Goal: Task Accomplishment & Management: Manage account settings

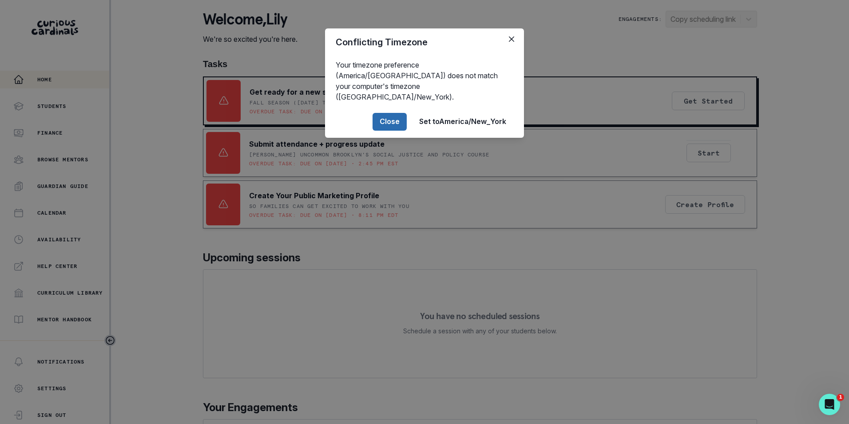
click at [386, 113] on button "Close" at bounding box center [390, 122] width 34 height 18
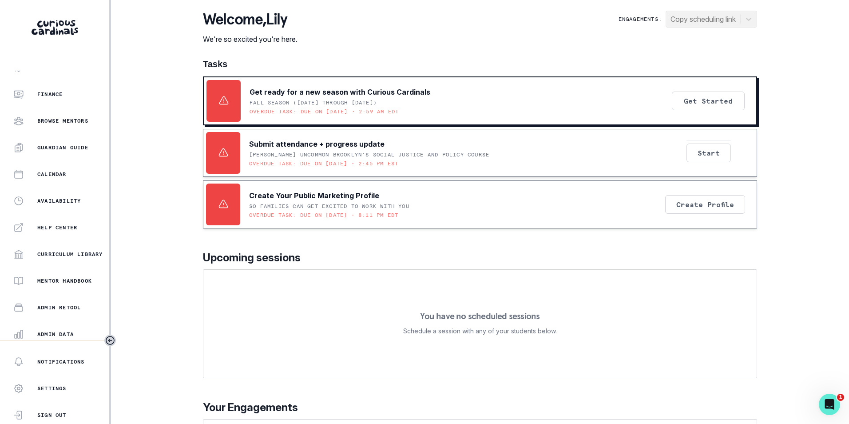
scroll to position [89, 0]
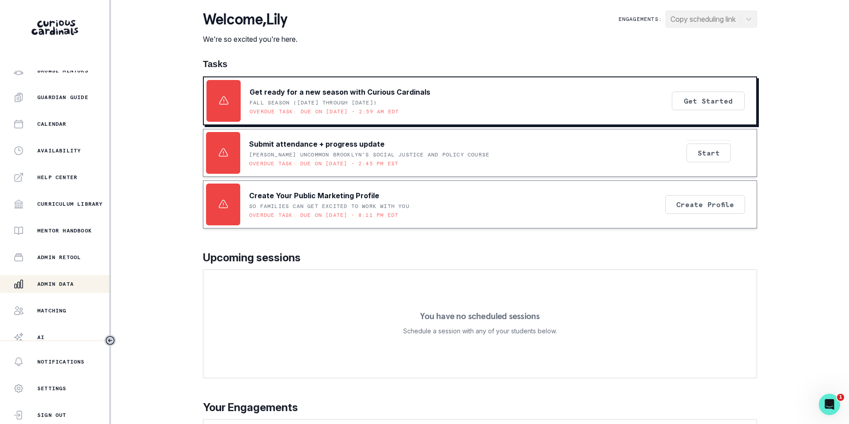
click at [62, 284] on p "Admin Data" at bounding box center [55, 283] width 36 height 7
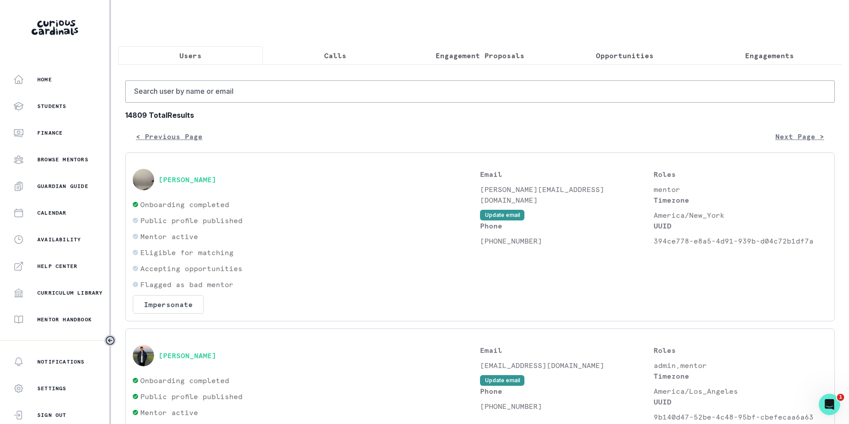
click at [222, 95] on input "Search user by name or email" at bounding box center [480, 91] width 710 height 22
paste input "[EMAIL_ADDRESS][DOMAIN_NAME]"
type input "[EMAIL_ADDRESS][DOMAIN_NAME]"
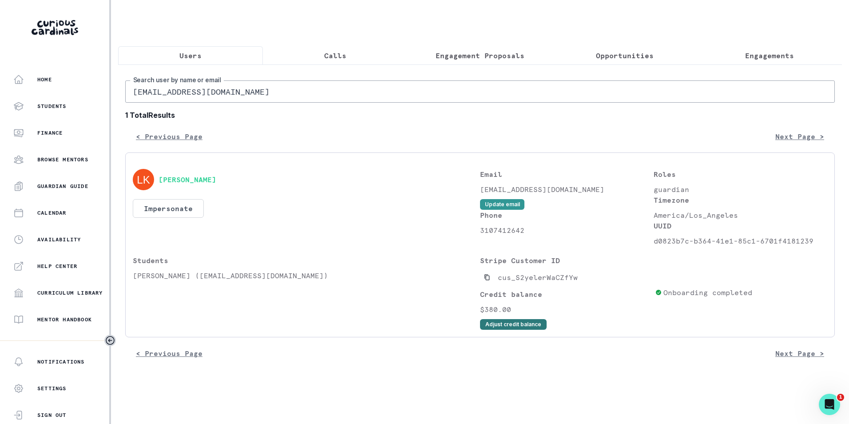
click at [493, 330] on button "Adjust credit balance" at bounding box center [513, 324] width 67 height 11
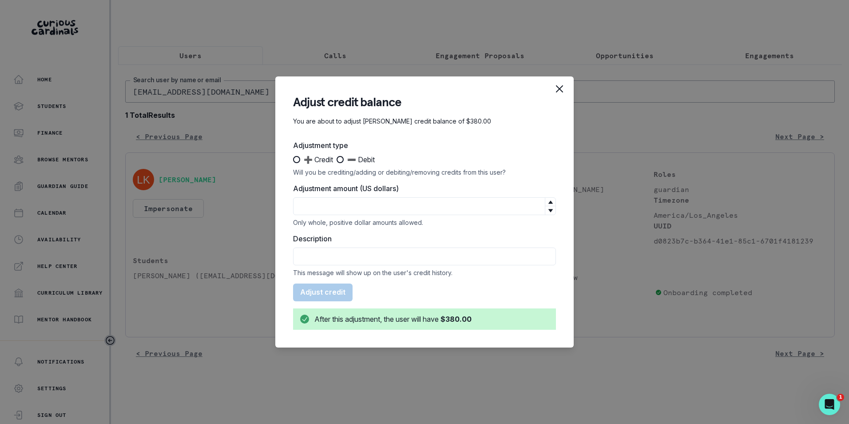
drag, startPoint x: 342, startPoint y: 159, endPoint x: 338, endPoint y: 164, distance: 7.3
click at [342, 159] on span at bounding box center [340, 159] width 7 height 7
click at [337, 159] on input "➖ Debit" at bounding box center [336, 159] width 0 height 0
radio input "true"
click at [330, 203] on input "Adjustment amount (US dollars)" at bounding box center [424, 206] width 263 height 18
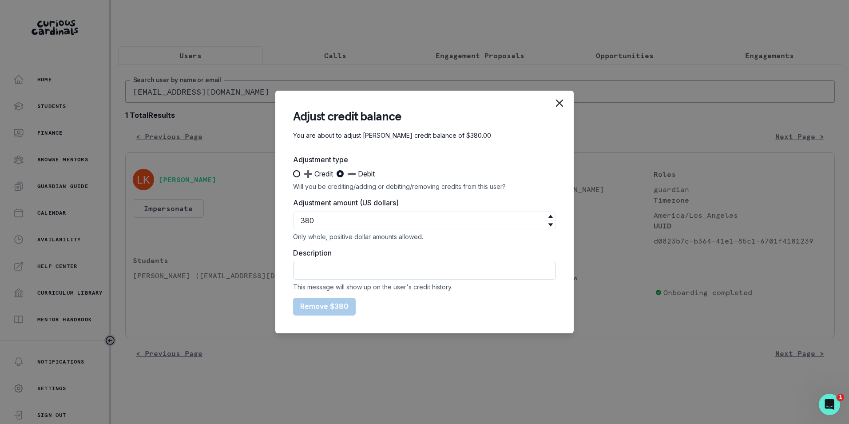
type input "380"
click at [348, 267] on input "Description" at bounding box center [424, 271] width 263 height 18
type input "Refund was issued for August"
click at [293, 298] on button "Remove $380" at bounding box center [324, 307] width 63 height 18
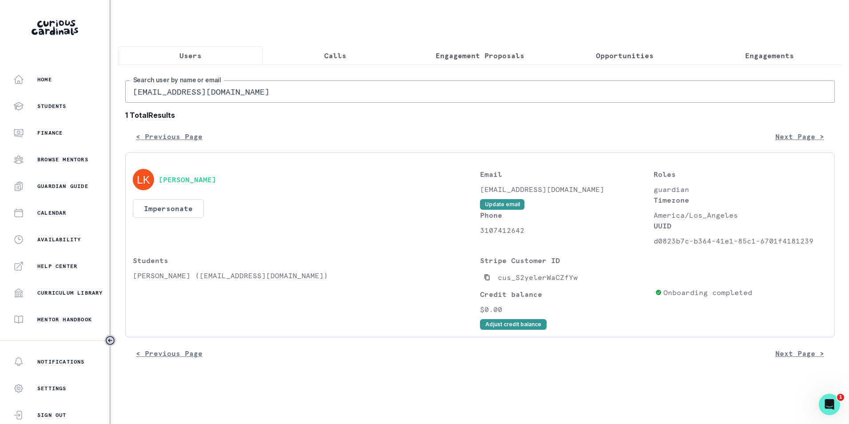
click at [215, 97] on input "[EMAIL_ADDRESS][DOMAIN_NAME]" at bounding box center [480, 91] width 710 height 22
paste input "ddomingo"
type input "[EMAIL_ADDRESS][DOMAIN_NAME]"
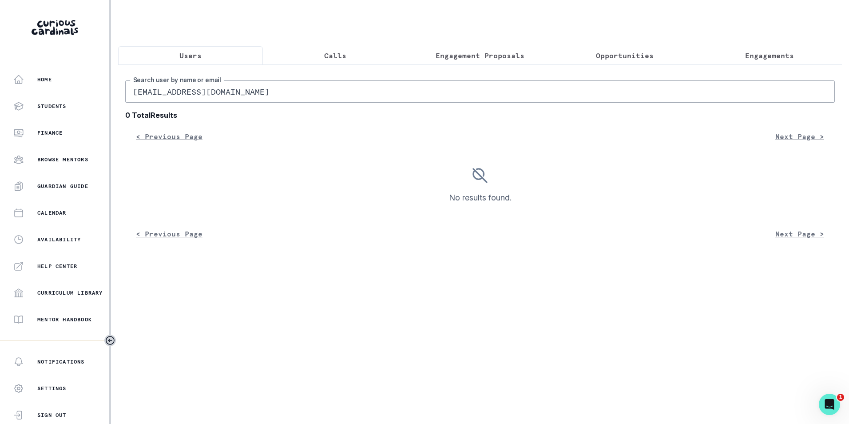
click at [137, 99] on input "[EMAIL_ADDRESS][DOMAIN_NAME]" at bounding box center [480, 91] width 710 height 22
type input "[EMAIL_ADDRESS][DOMAIN_NAME]"
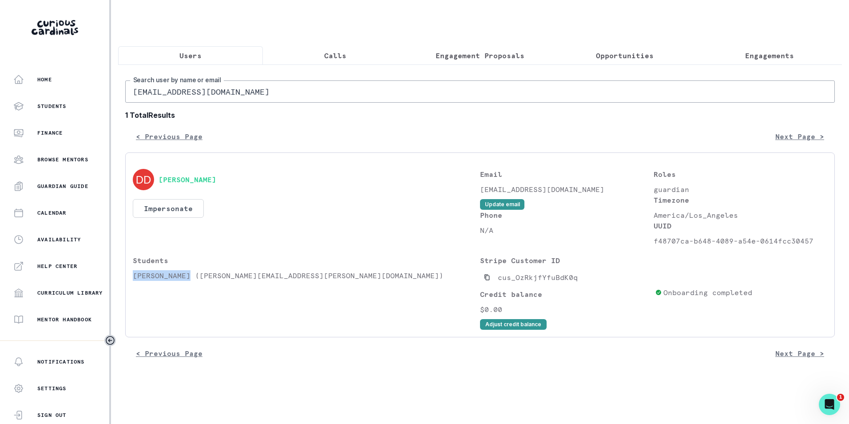
drag, startPoint x: 135, startPoint y: 282, endPoint x: 189, endPoint y: 282, distance: 54.2
click at [189, 281] on p "[PERSON_NAME] ([PERSON_NAME][EMAIL_ADDRESS][PERSON_NAME][DOMAIN_NAME])" at bounding box center [306, 275] width 347 height 11
copy p "[PERSON_NAME]"
click at [758, 59] on p "Engagements" at bounding box center [769, 55] width 49 height 11
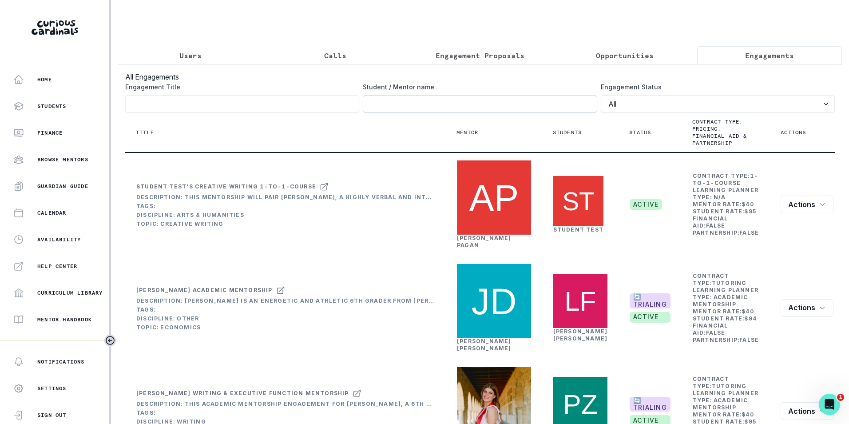
click at [437, 107] on input "Engagement Title" at bounding box center [480, 104] width 234 height 18
paste input "[PERSON_NAME]"
type input "[PERSON_NAME]"
click button "submit" at bounding box center [0, 0] width 0 height 0
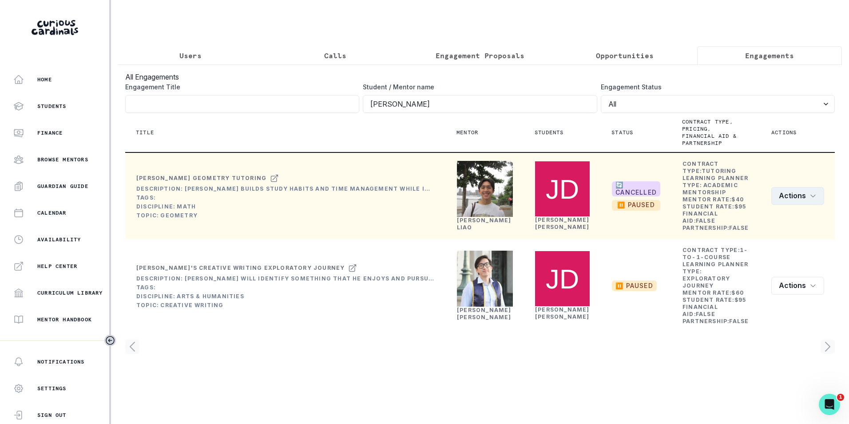
click at [813, 199] on icon "row menu" at bounding box center [813, 195] width 7 height 7
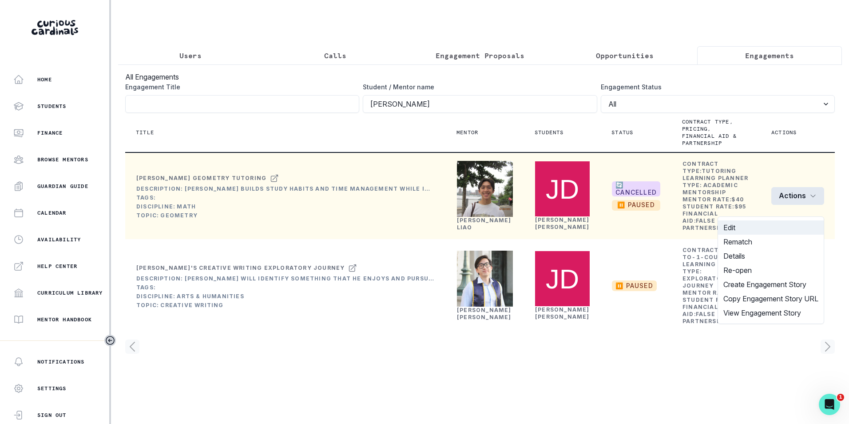
click at [756, 231] on button "Edit" at bounding box center [771, 227] width 106 height 14
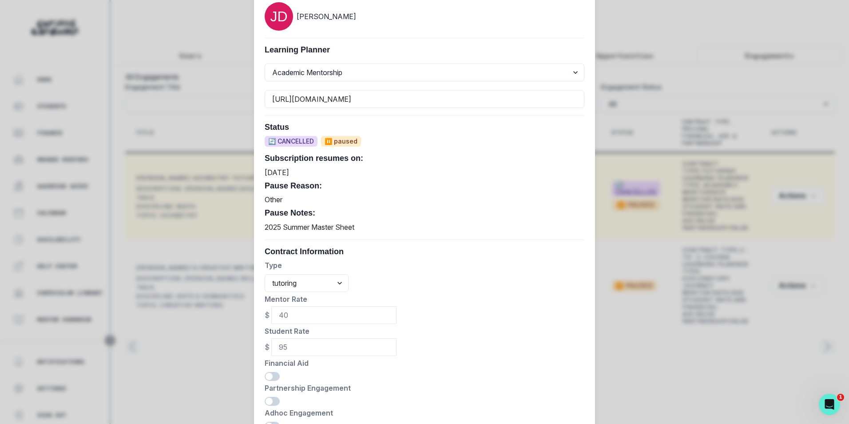
scroll to position [333, 0]
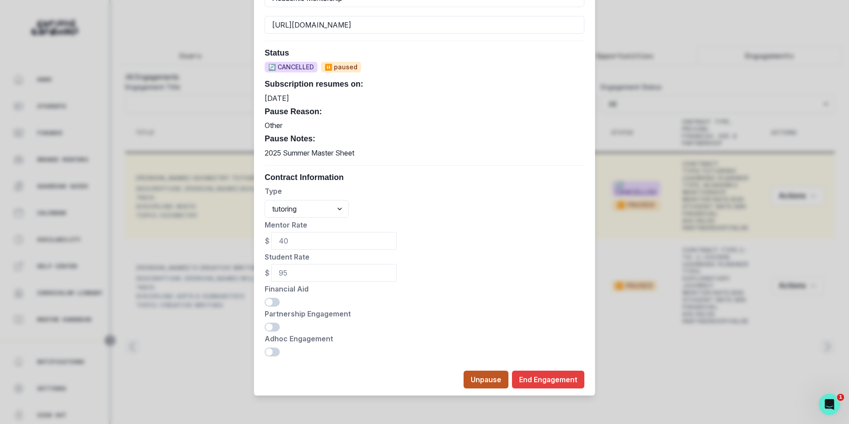
click at [478, 378] on button "Unpause" at bounding box center [486, 379] width 45 height 18
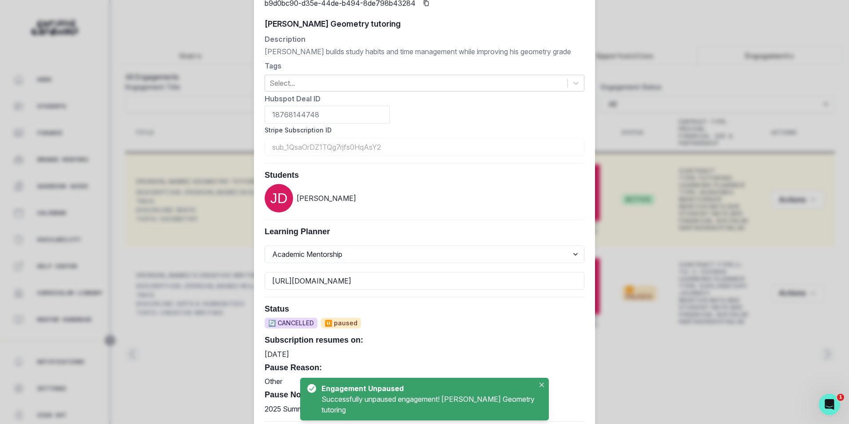
scroll to position [0, 0]
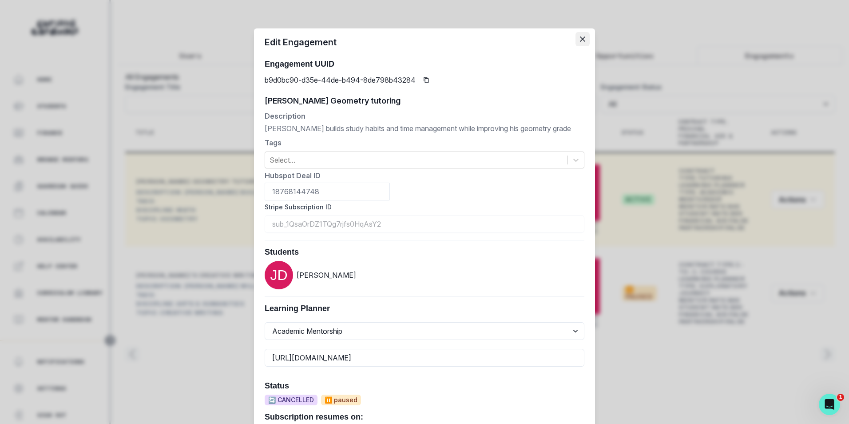
click at [580, 40] on icon "Close" at bounding box center [582, 38] width 5 height 5
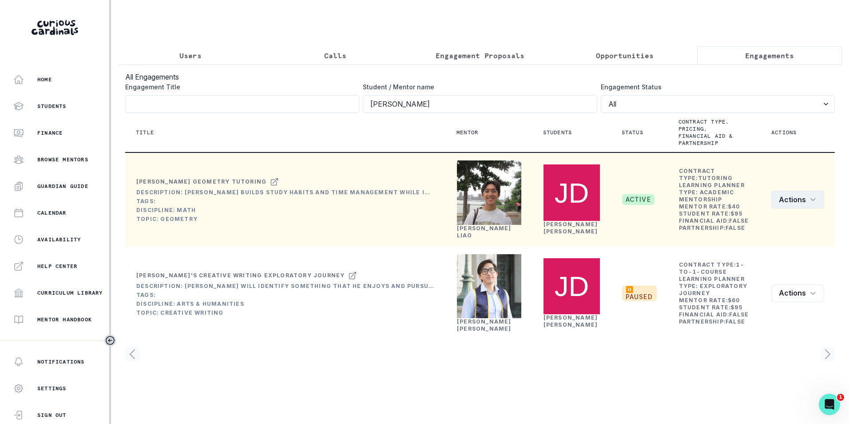
click at [812, 203] on icon "row menu" at bounding box center [813, 199] width 7 height 7
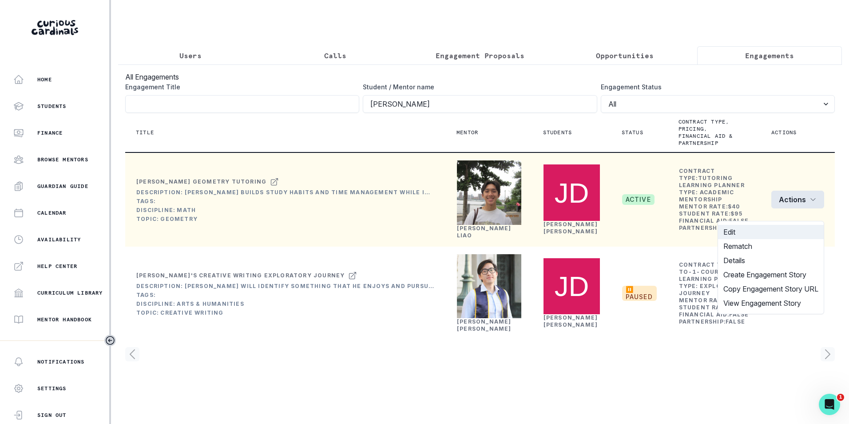
click at [757, 232] on button "Edit" at bounding box center [771, 232] width 106 height 14
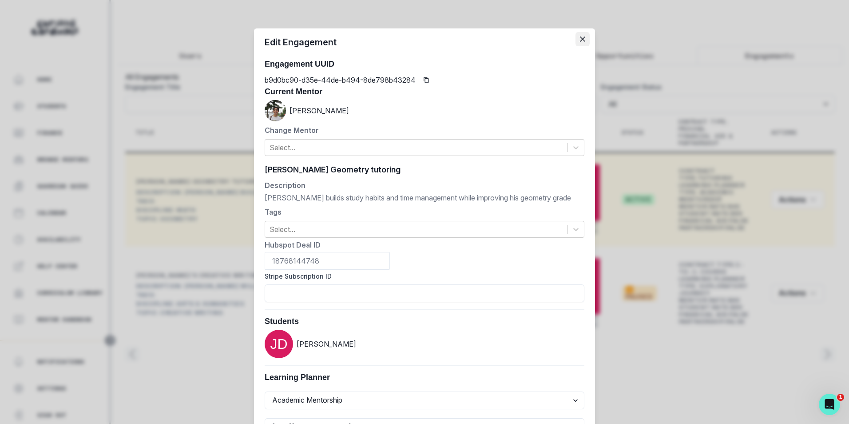
click at [581, 42] on button "Close" at bounding box center [583, 39] width 14 height 14
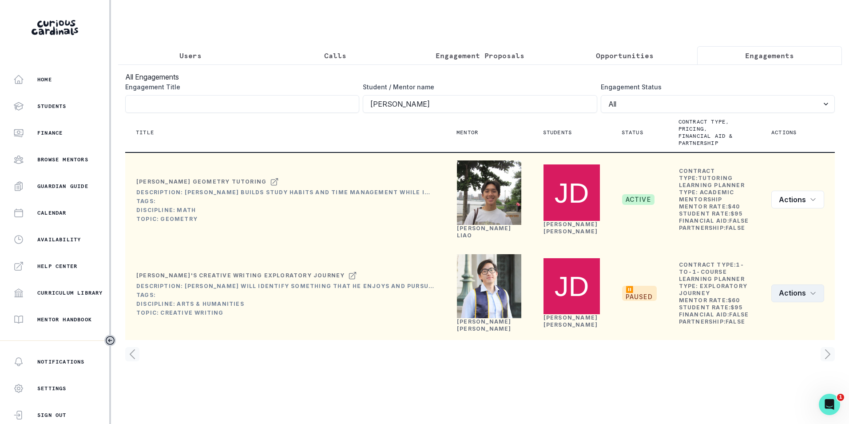
click at [812, 297] on icon "row menu" at bounding box center [813, 293] width 7 height 7
click at [784, 330] on button "Edit" at bounding box center [774, 329] width 99 height 14
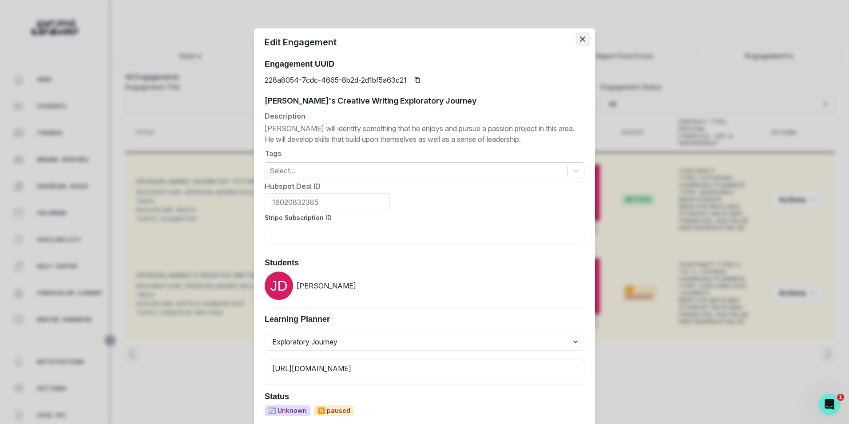
click at [580, 38] on icon "Close" at bounding box center [582, 38] width 5 height 5
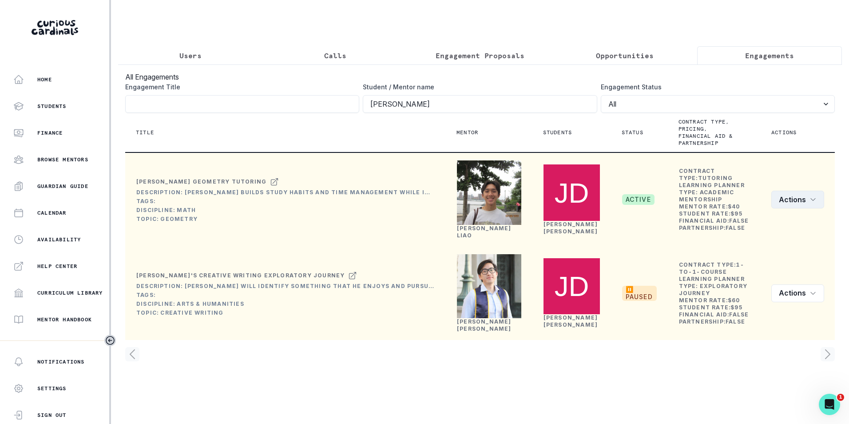
click at [812, 203] on icon "row menu" at bounding box center [813, 199] width 7 height 7
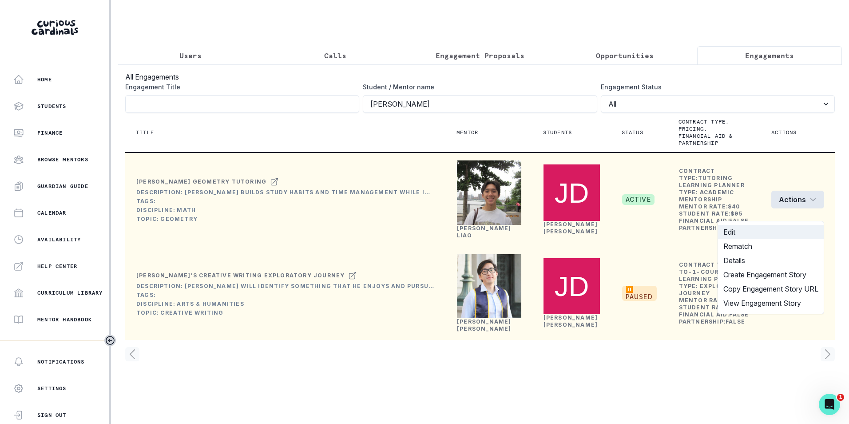
click at [781, 233] on button "Edit" at bounding box center [771, 232] width 106 height 14
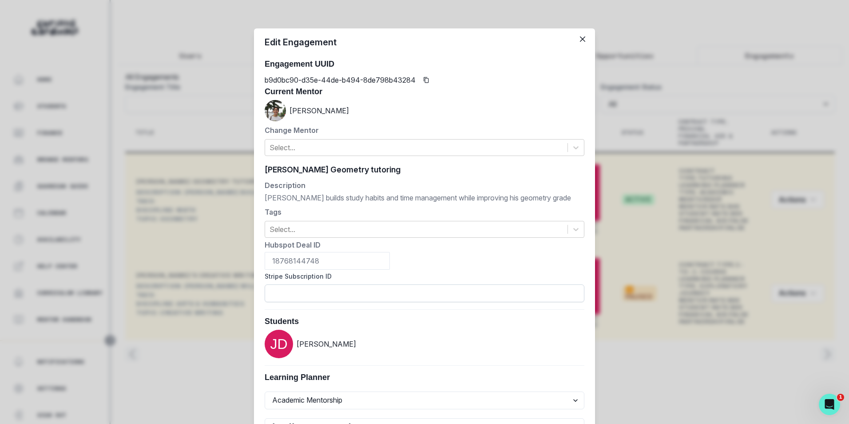
click at [323, 288] on input "Stripe Subscription ID" at bounding box center [425, 293] width 320 height 18
paste input "sub_sched_1RyboQDZ1TQg7rjfCAa58Tmt"
type input "sub_sched_1RyboQDZ1TQg7rjfCAa58Tmt"
click at [468, 120] on div "[PERSON_NAME]" at bounding box center [425, 110] width 320 height 21
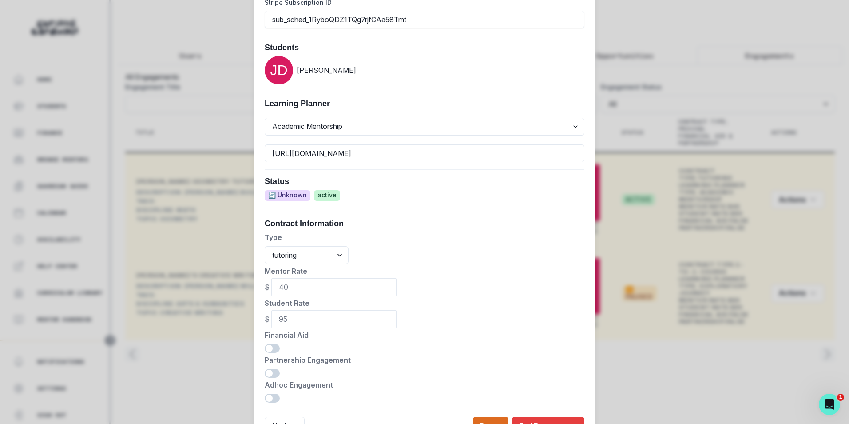
scroll to position [320, 0]
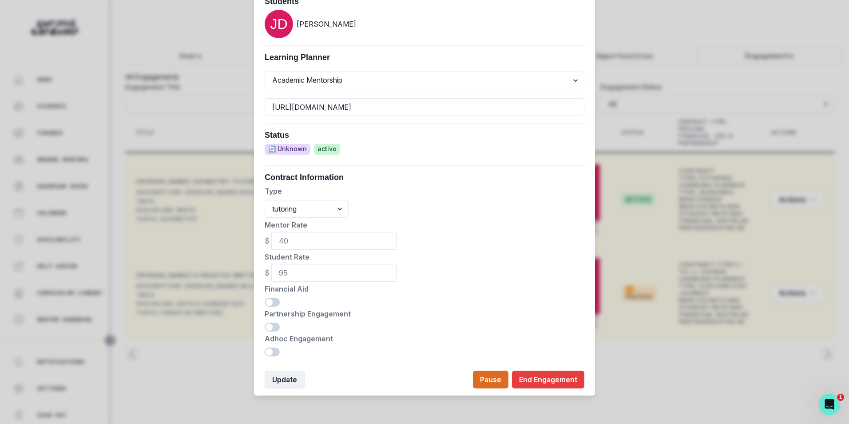
click at [281, 383] on button "Update" at bounding box center [285, 379] width 40 height 18
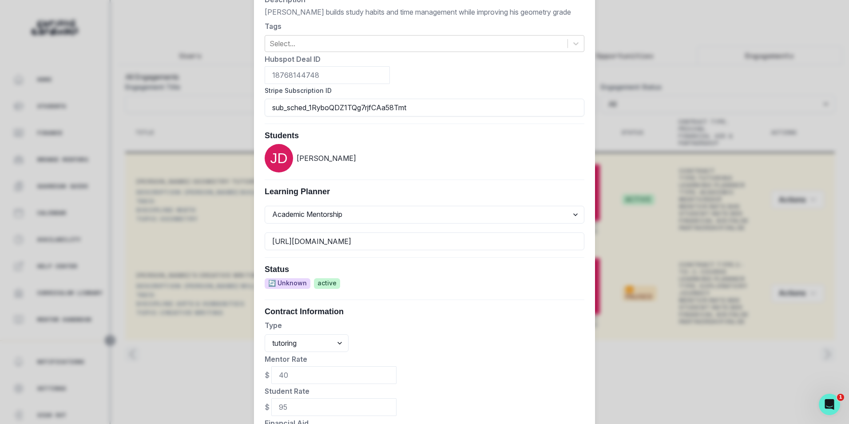
scroll to position [187, 0]
click at [204, 355] on div "Edit Engagement Engagement UUID b9d0bc90-d35e-44de-b494-8de798b43284 Current Me…" at bounding box center [424, 212] width 849 height 424
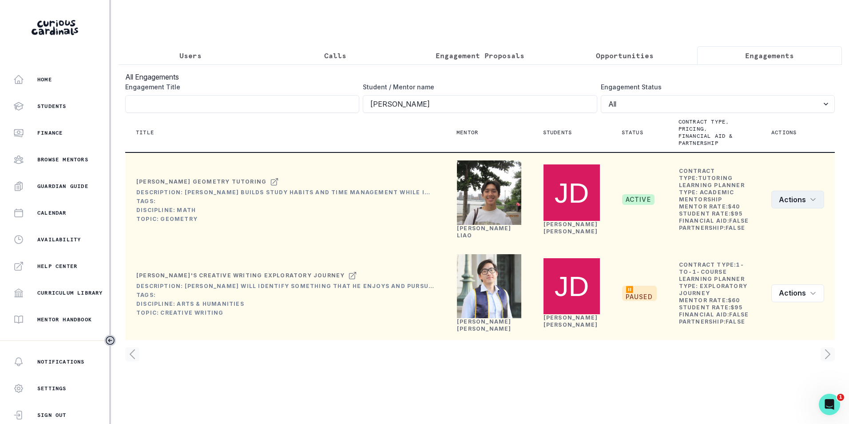
click at [817, 208] on button "Actions" at bounding box center [798, 200] width 53 height 18
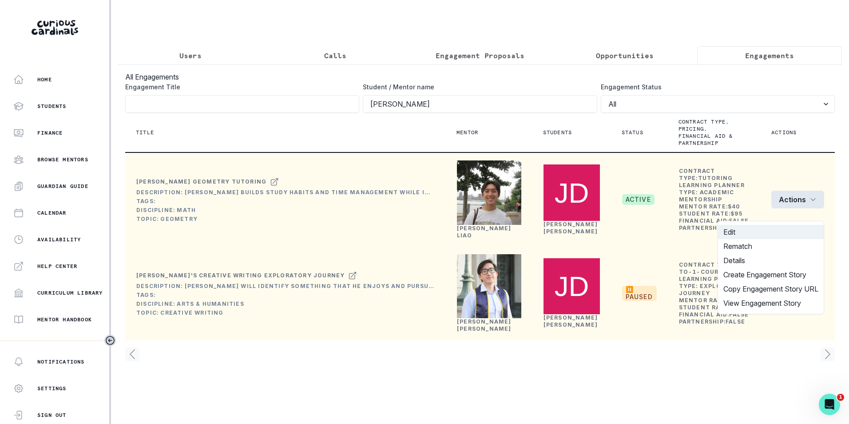
click at [766, 233] on button "Edit" at bounding box center [771, 232] width 106 height 14
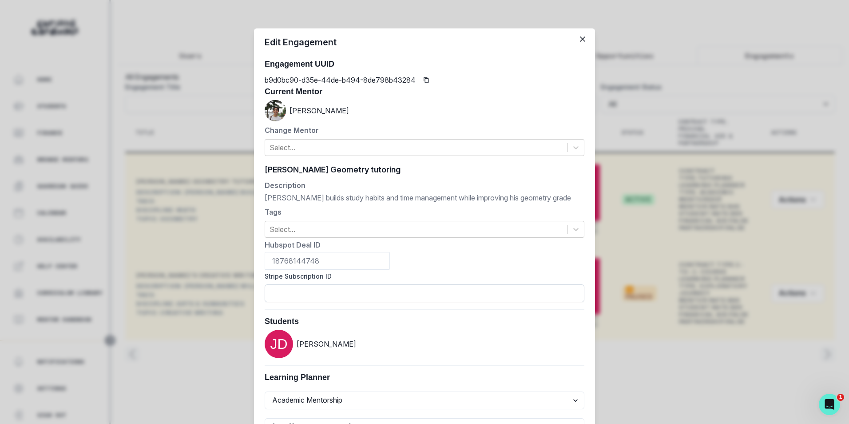
click at [304, 294] on input "Stripe Subscription ID" at bounding box center [425, 293] width 320 height 18
paste input "sub_sched_1RyboQDZ1TQg7rjfCAa58Tmt"
type input "sub_sched_1RyboQDZ1TQg7rjfCAa58Tmt"
click at [335, 323] on h3 "Students" at bounding box center [425, 322] width 320 height 10
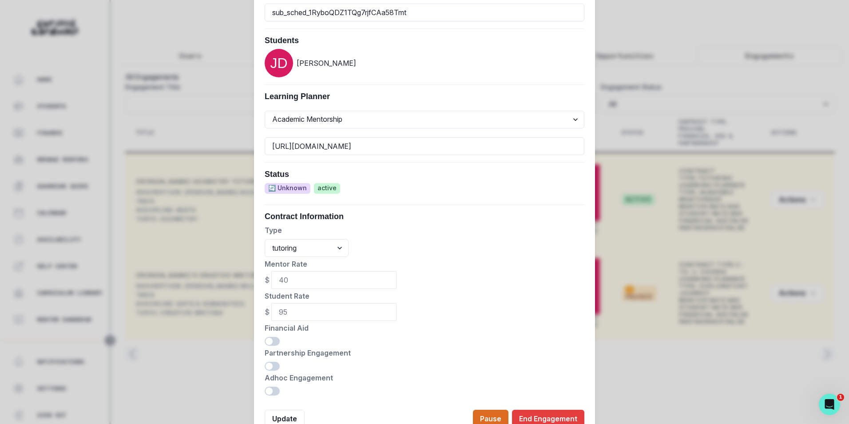
scroll to position [320, 0]
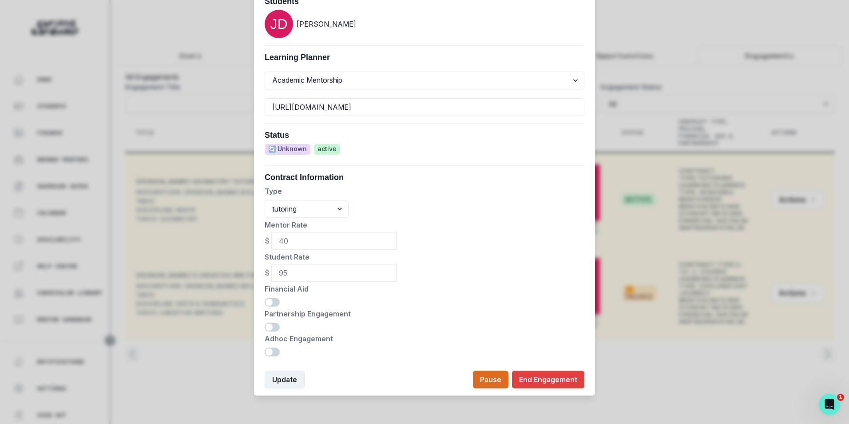
click at [289, 382] on button "Update" at bounding box center [285, 379] width 40 height 18
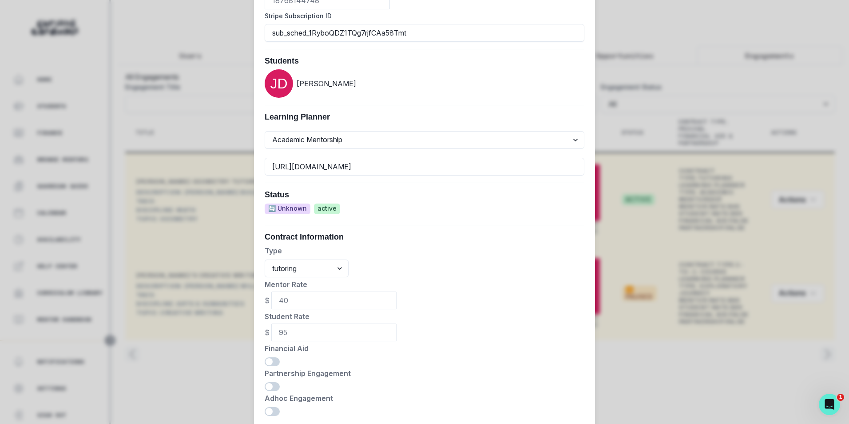
scroll to position [142, 0]
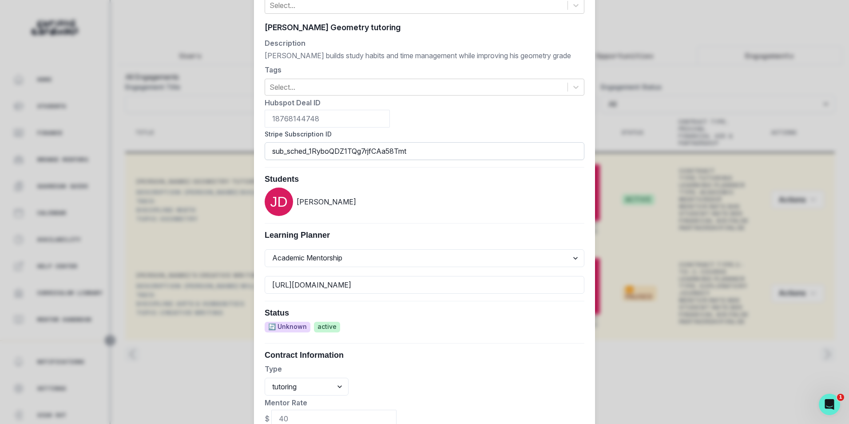
click at [359, 153] on input "sub_sched_1RyboQDZ1TQg7rjfCAa58Tmt" at bounding box center [425, 151] width 320 height 18
paste input "sub_sched_1RyboQDZ1TQg7rjfCAa58Tmt"
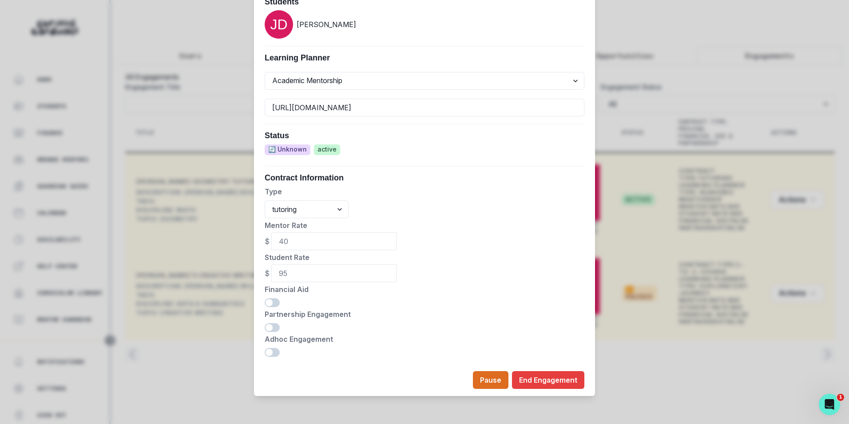
scroll to position [320, 0]
type input "sub_sched_1RyboQDZ1TQg7rjfCAa58Tmt"
click at [430, 166] on form "[PERSON_NAME] Geometry tutoring [PERSON_NAME] Geometry tutoring Description [PE…" at bounding box center [425, 99] width 320 height 513
click at [309, 370] on div "Pause End Engagement" at bounding box center [425, 379] width 320 height 18
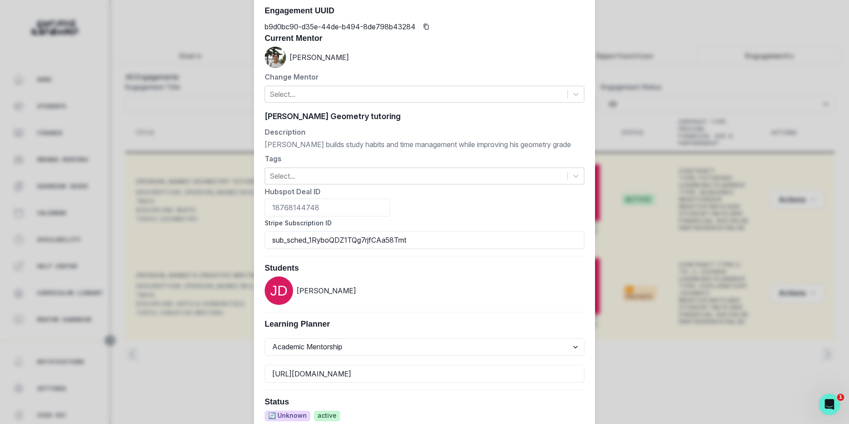
scroll to position [0, 0]
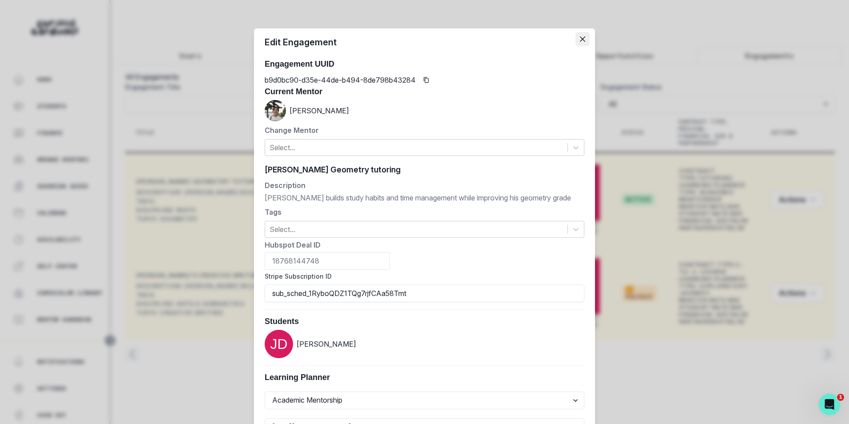
click at [581, 40] on icon "Close" at bounding box center [582, 38] width 5 height 5
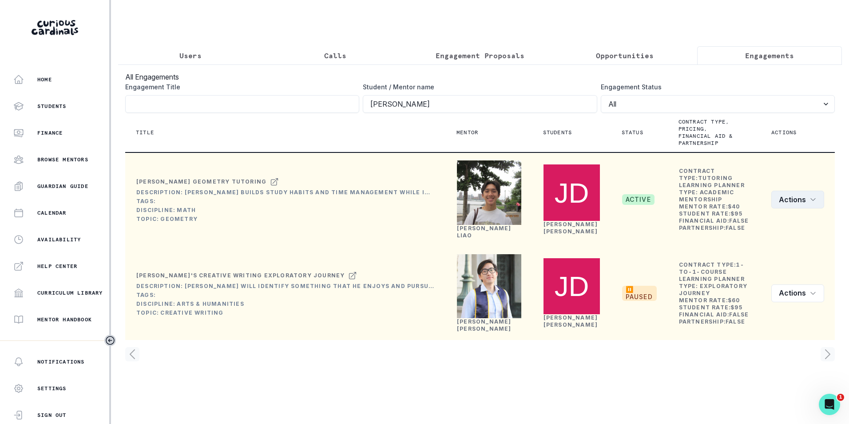
click at [812, 203] on icon "row menu" at bounding box center [813, 199] width 7 height 7
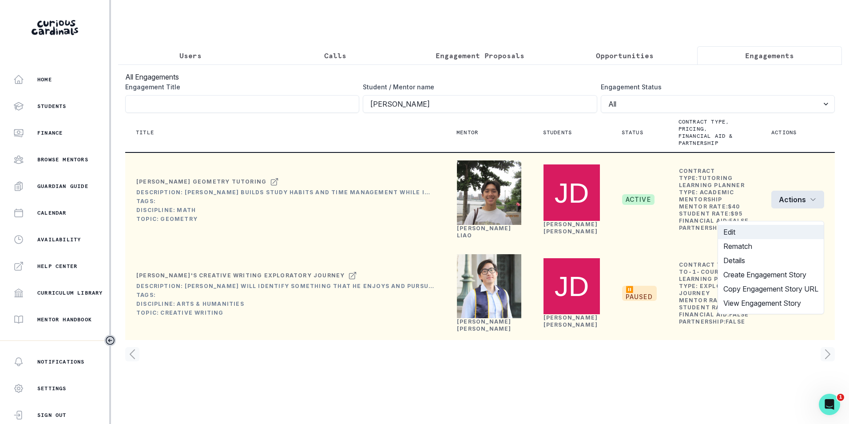
click at [754, 236] on button "Edit" at bounding box center [771, 232] width 106 height 14
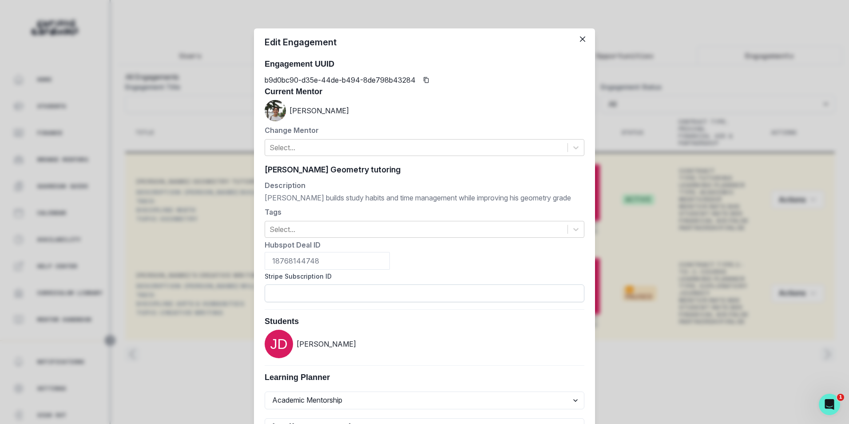
click at [339, 292] on input "Stripe Subscription ID" at bounding box center [425, 293] width 320 height 18
paste input "sub_sched_1RyboQDZ1TQg7rjfCAa58Tmt"
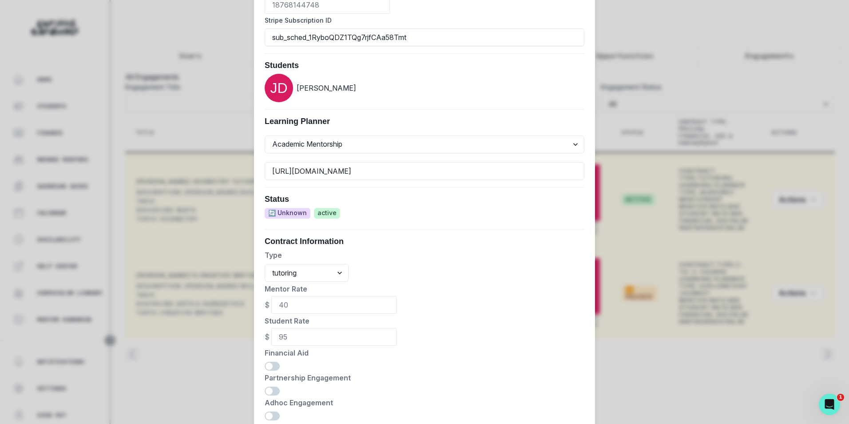
scroll to position [320, 0]
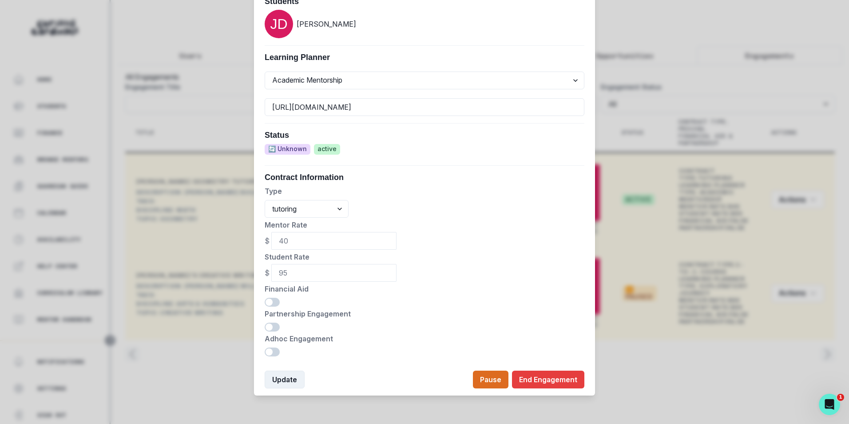
type input "sub_sched_1RyboQDZ1TQg7rjfCAa58Tmt"
click at [280, 382] on button "Update" at bounding box center [285, 379] width 40 height 18
click at [785, 34] on div "Edit Engagement Engagement UUID b9d0bc90-d35e-44de-b494-8de798b43284 Current Me…" at bounding box center [424, 212] width 849 height 424
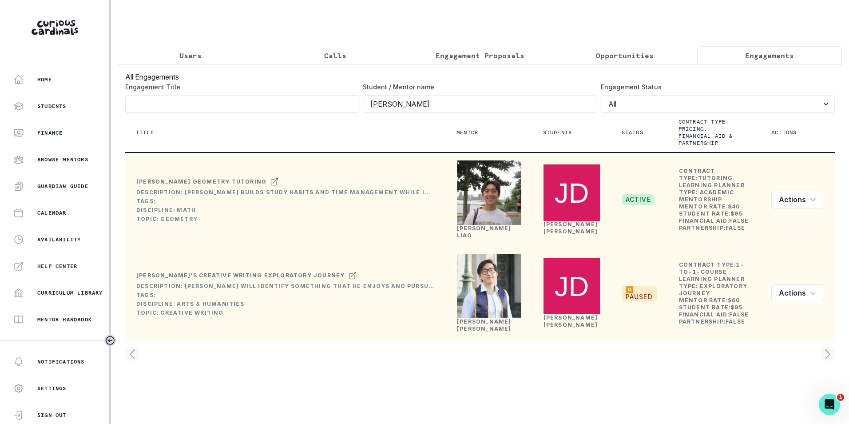
click at [193, 57] on p "Users" at bounding box center [190, 55] width 22 height 11
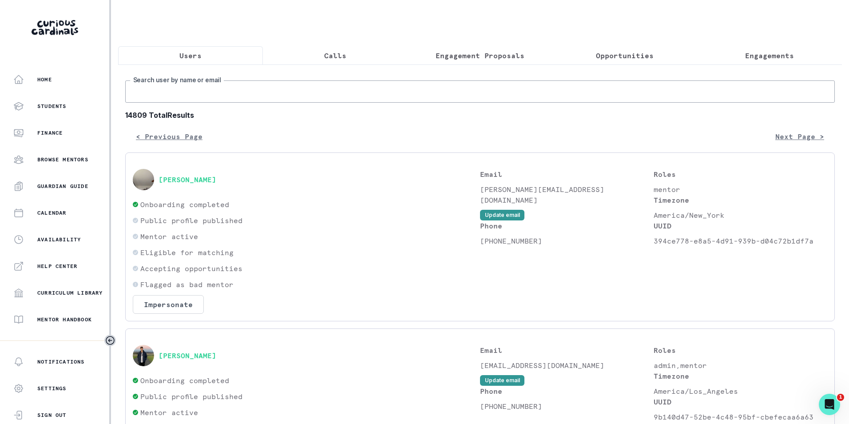
click at [190, 101] on input "Search user by name or email" at bounding box center [480, 91] width 710 height 22
paste input "[EMAIL_ADDRESS][DOMAIN_NAME]"
type input "[EMAIL_ADDRESS][DOMAIN_NAME]"
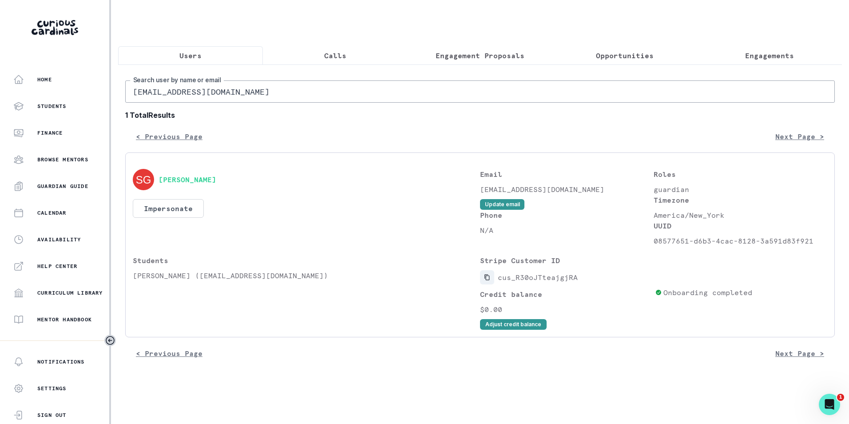
click at [490, 280] on icon "Copied to clipboard" at bounding box center [487, 278] width 5 height 6
